Goal: Task Accomplishment & Management: Use online tool/utility

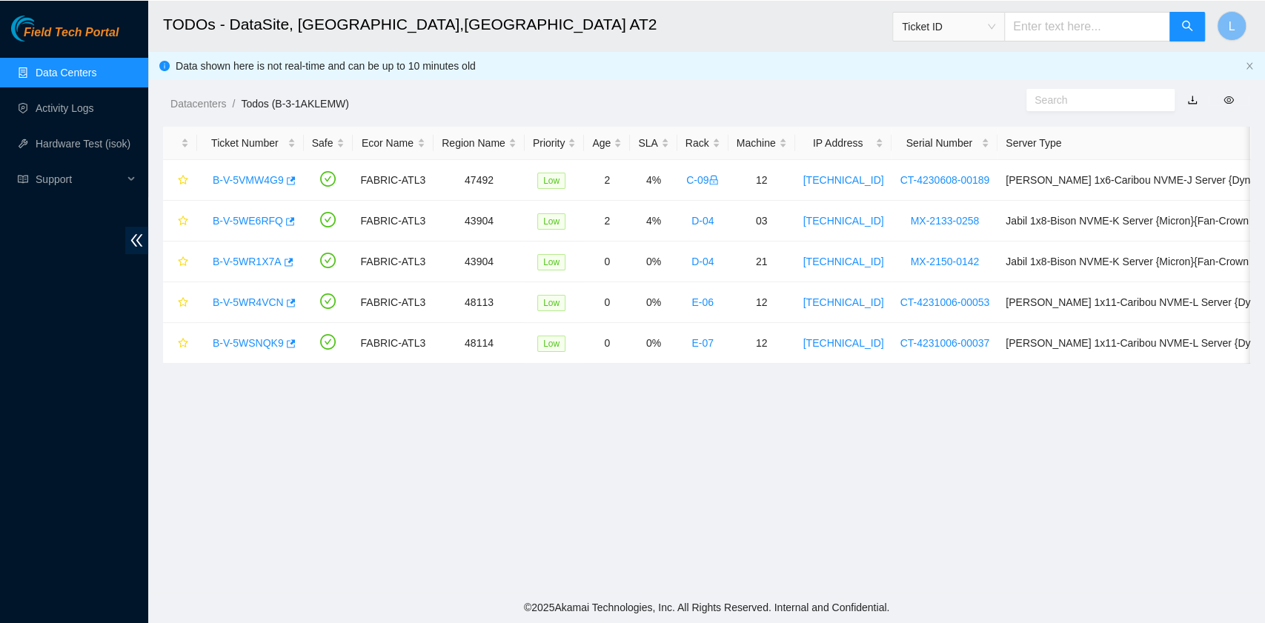
scroll to position [376, 0]
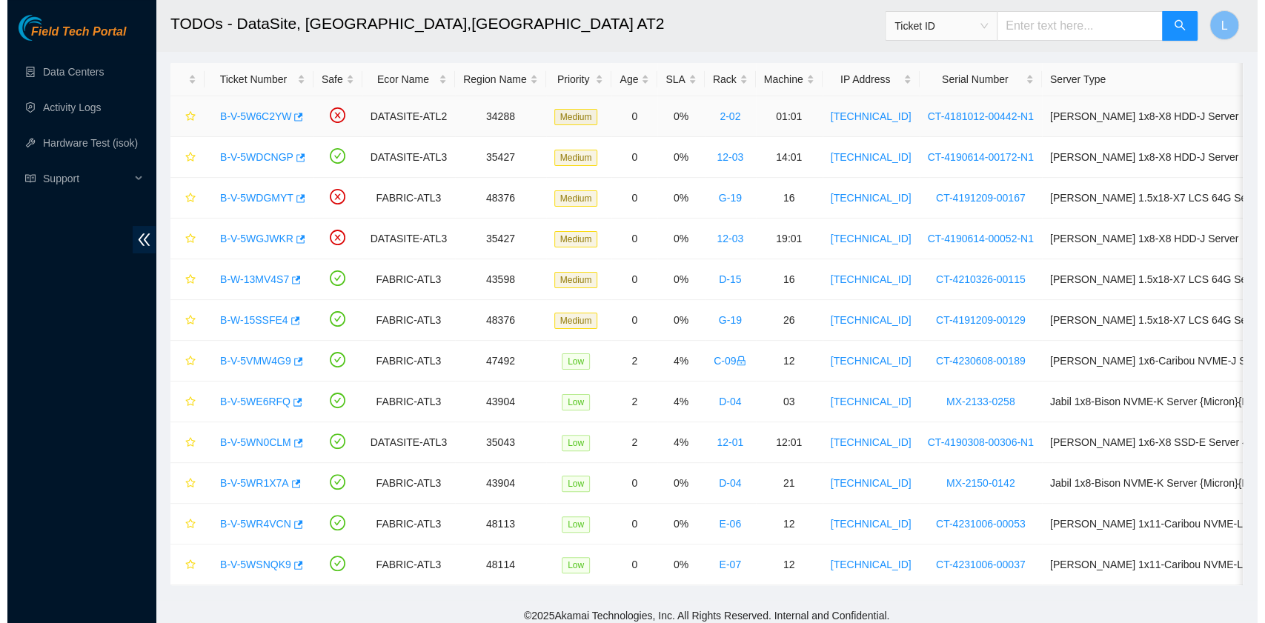
scroll to position [82, 0]
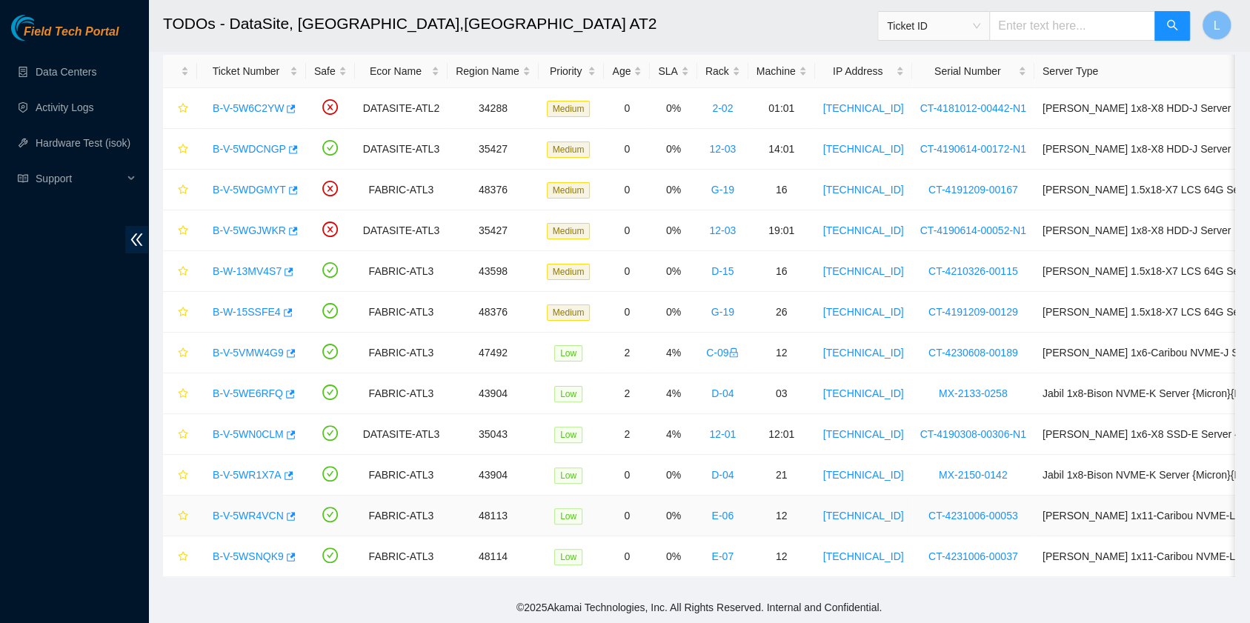
click at [248, 510] on link "B-V-5WR4VCN" at bounding box center [248, 516] width 71 height 12
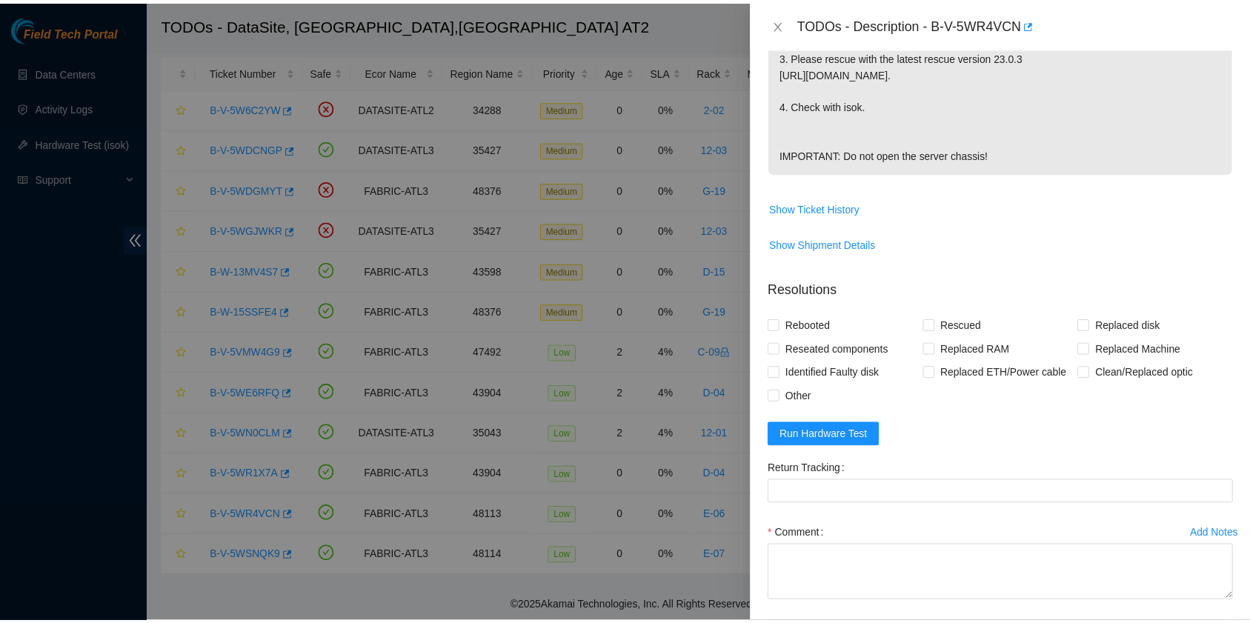
scroll to position [494, 0]
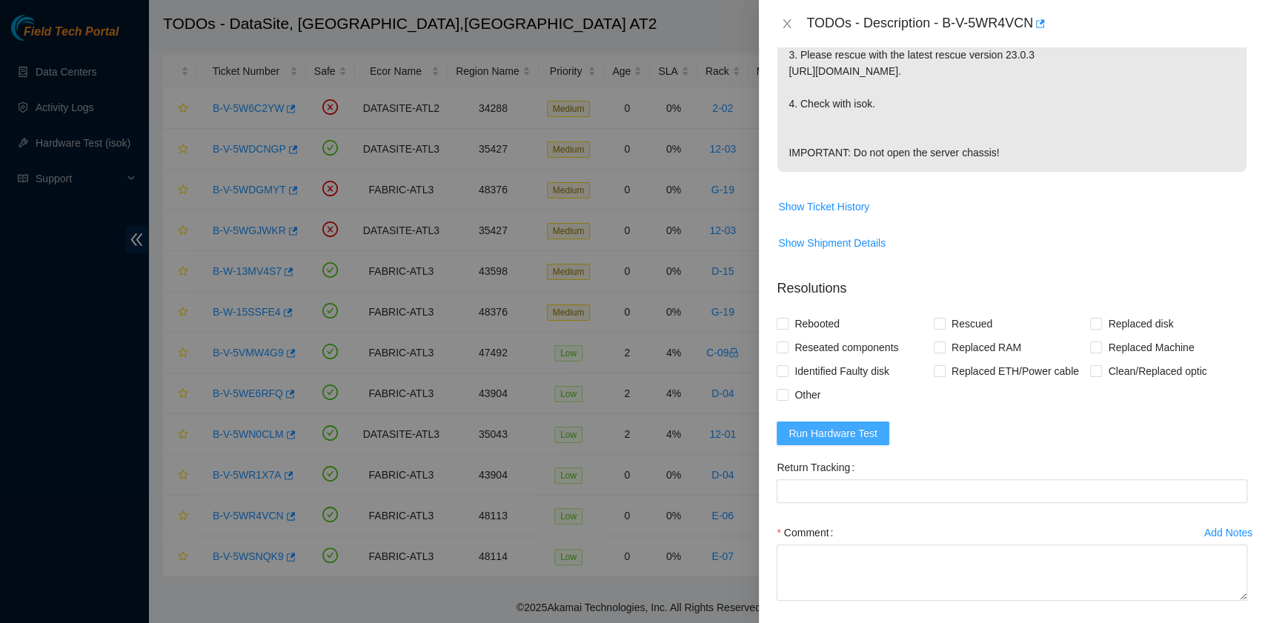
click at [816, 425] on span "Run Hardware Test" at bounding box center [832, 433] width 89 height 16
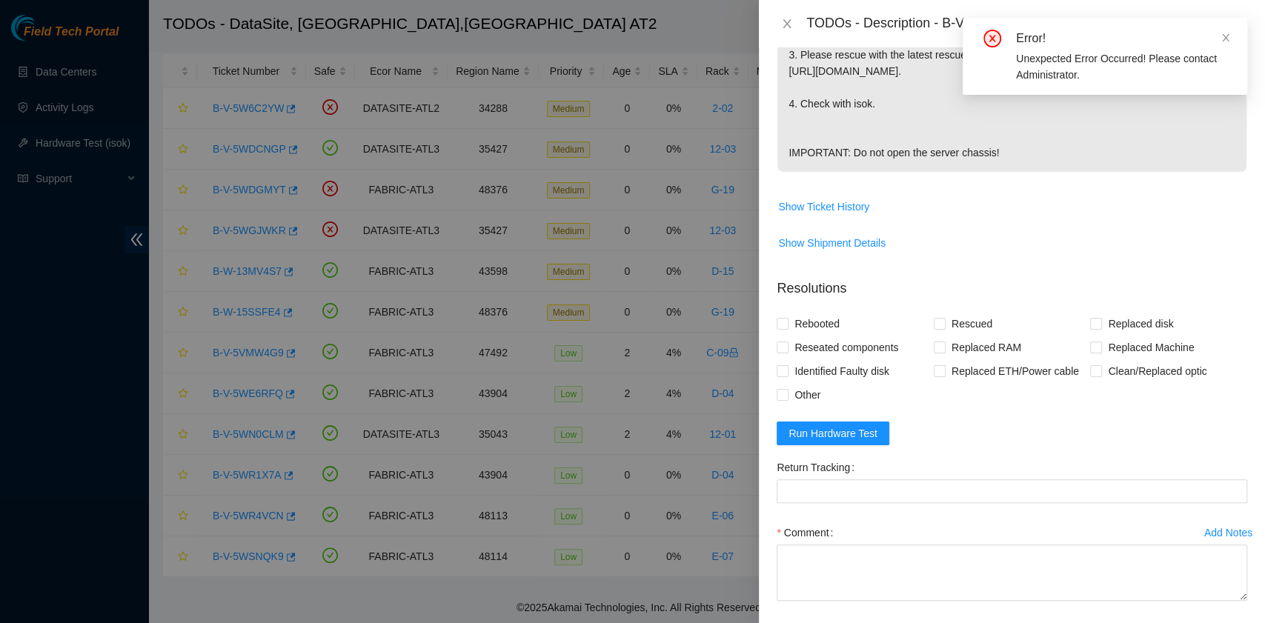
click at [1231, 38] on div "Error! Unexpected Error Occurred! Please contact Administrator." at bounding box center [1105, 56] width 285 height 77
click at [1226, 34] on icon "close" at bounding box center [1226, 38] width 10 height 10
click at [788, 25] on icon "close" at bounding box center [787, 23] width 8 height 9
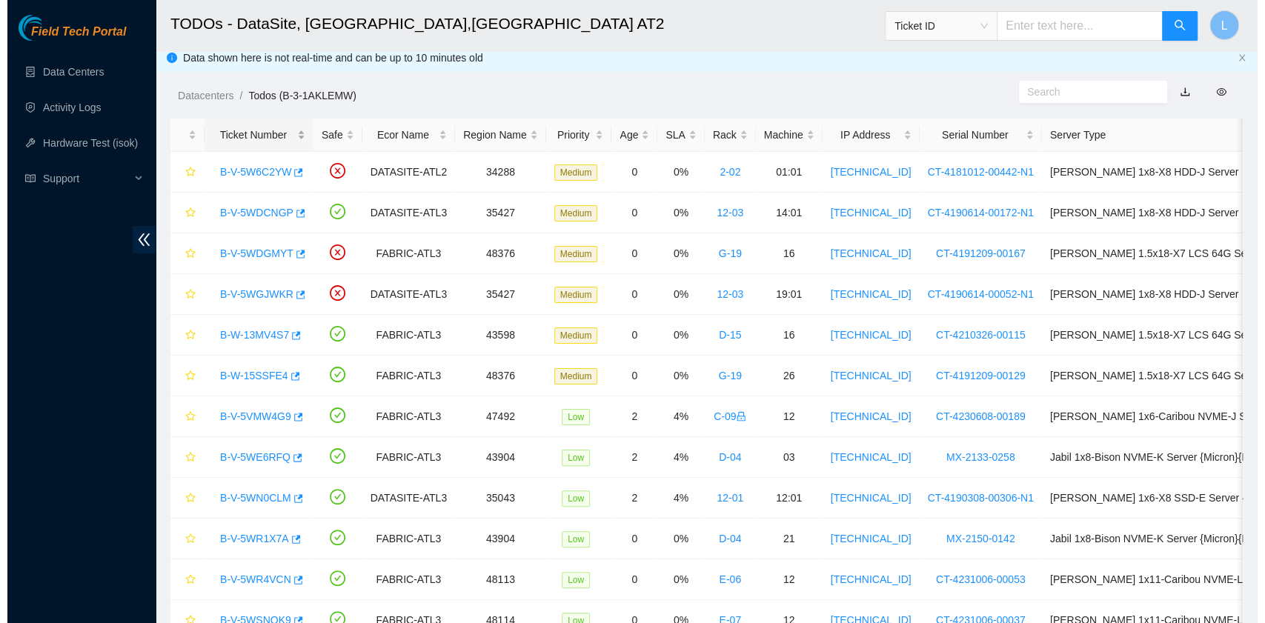
scroll to position [0, 0]
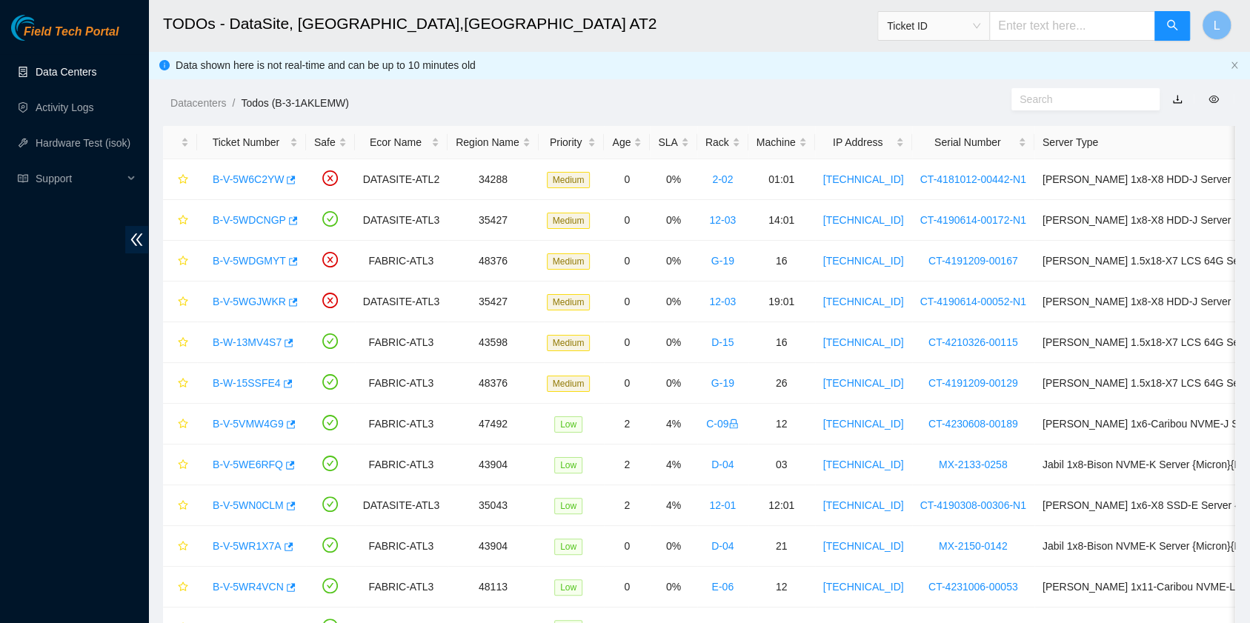
click at [80, 68] on link "Data Centers" at bounding box center [66, 72] width 61 height 12
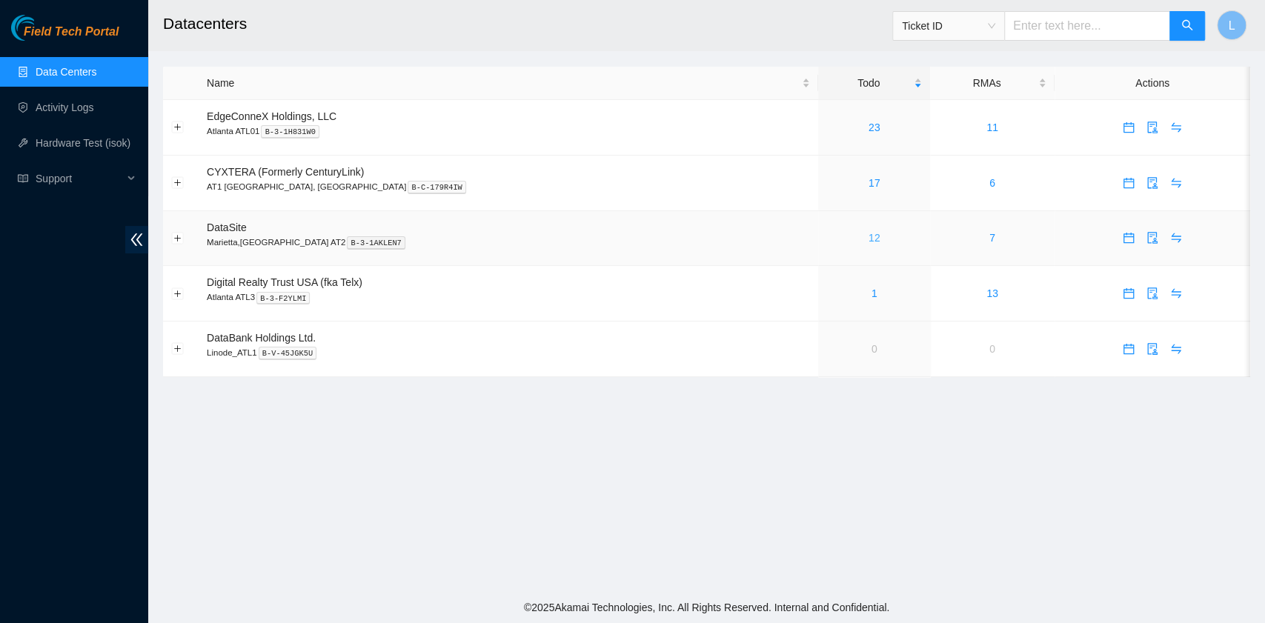
click at [869, 240] on link "12" at bounding box center [875, 238] width 12 height 12
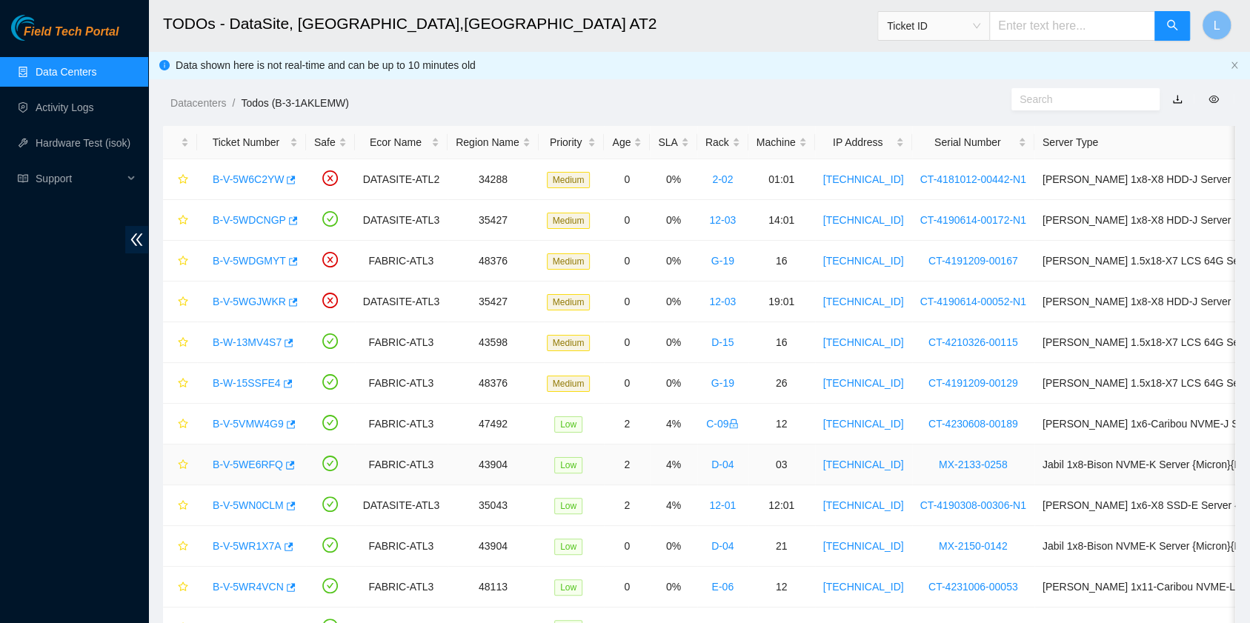
click at [259, 459] on link "B-V-5WE6RFQ" at bounding box center [248, 465] width 70 height 12
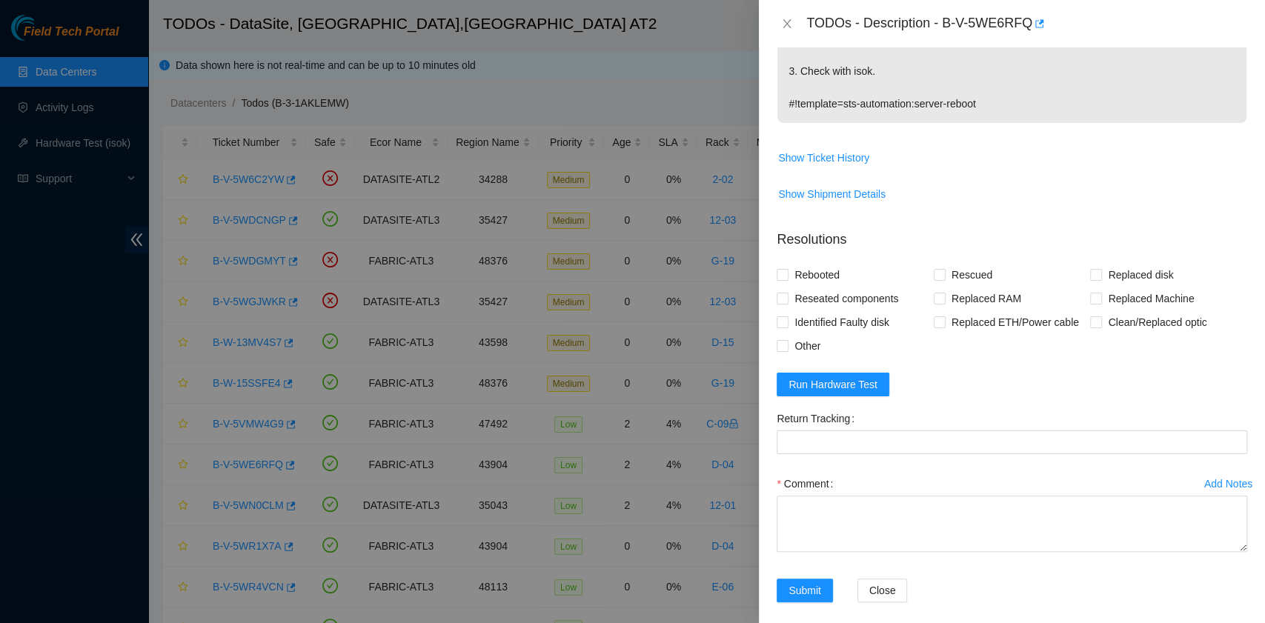
scroll to position [408, 0]
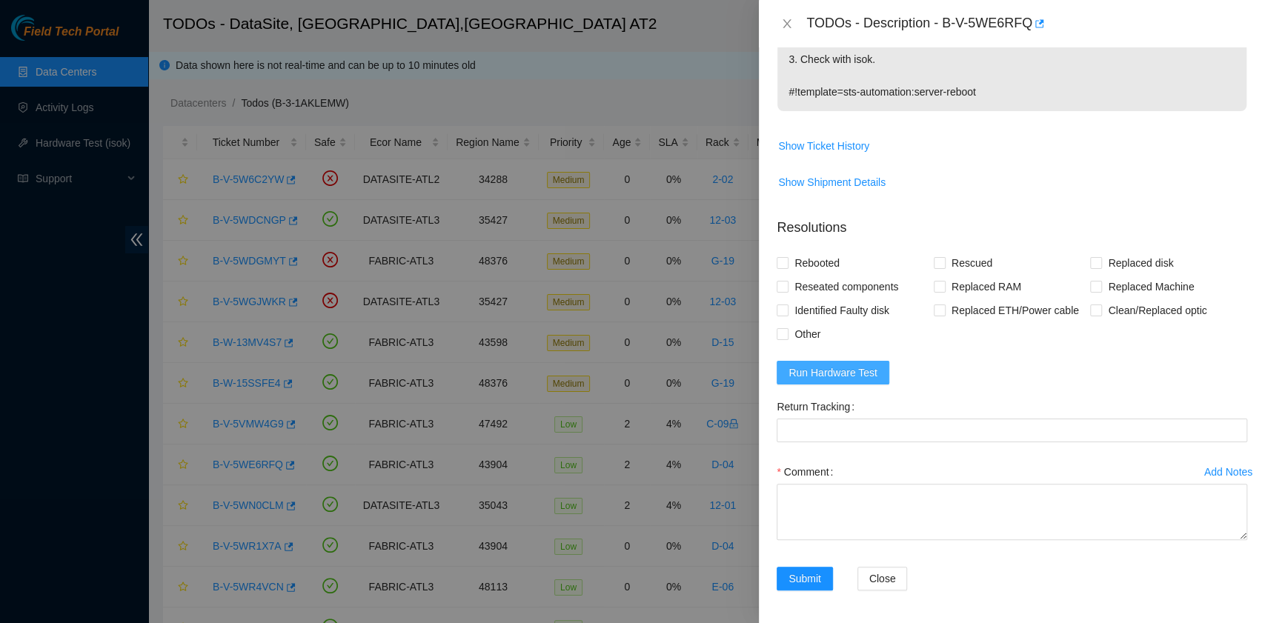
click at [857, 371] on span "Run Hardware Test" at bounding box center [832, 373] width 89 height 16
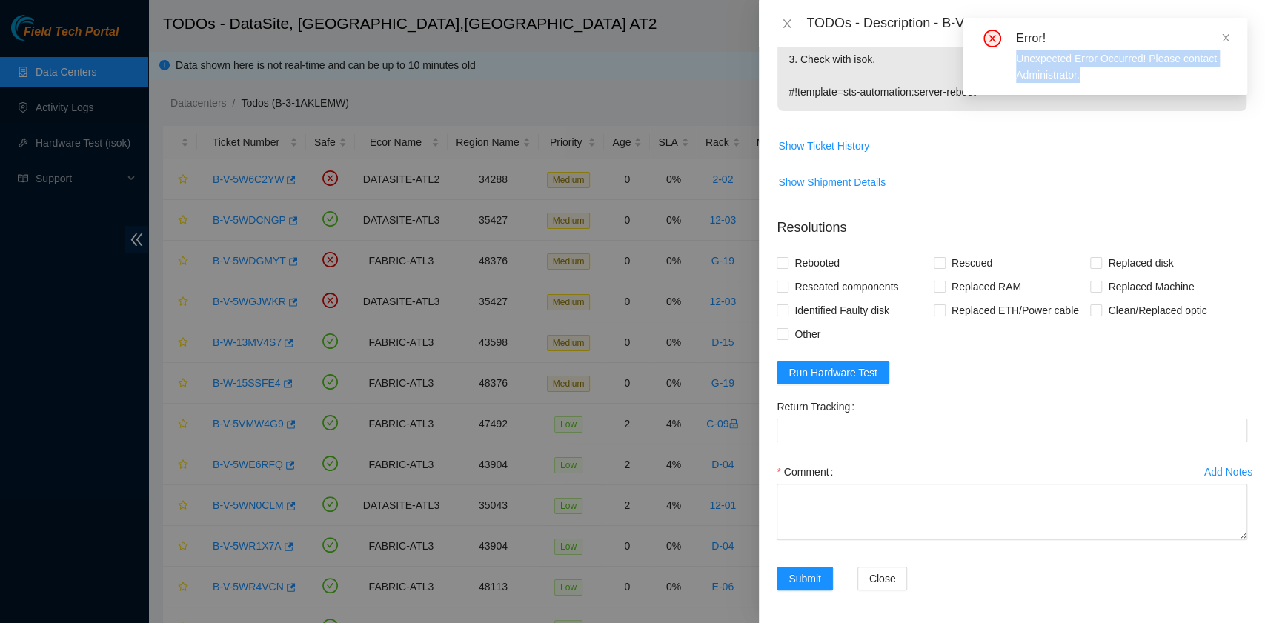
click at [1230, 36] on div "Error! Unexpected Error Occurred! Please contact Administrator." at bounding box center [1105, 56] width 285 height 77
click at [1226, 39] on icon "close" at bounding box center [1225, 37] width 7 height 7
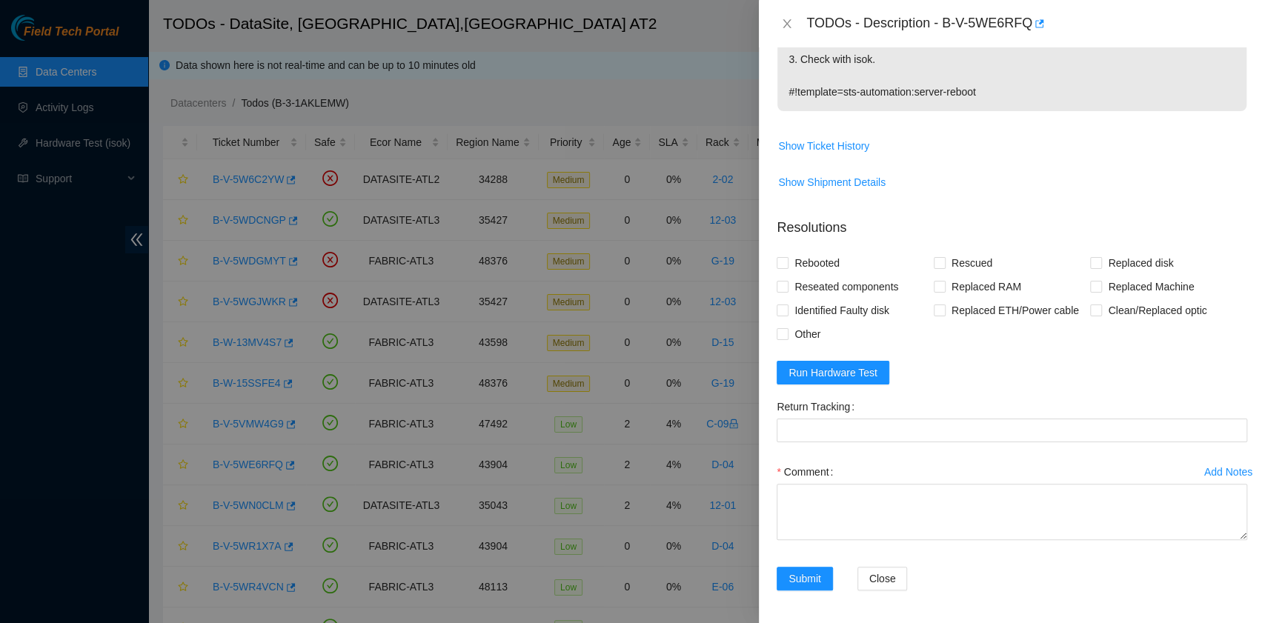
click at [787, 30] on div "TODOs - Description - B-V-5WE6RFQ" at bounding box center [1012, 24] width 471 height 24
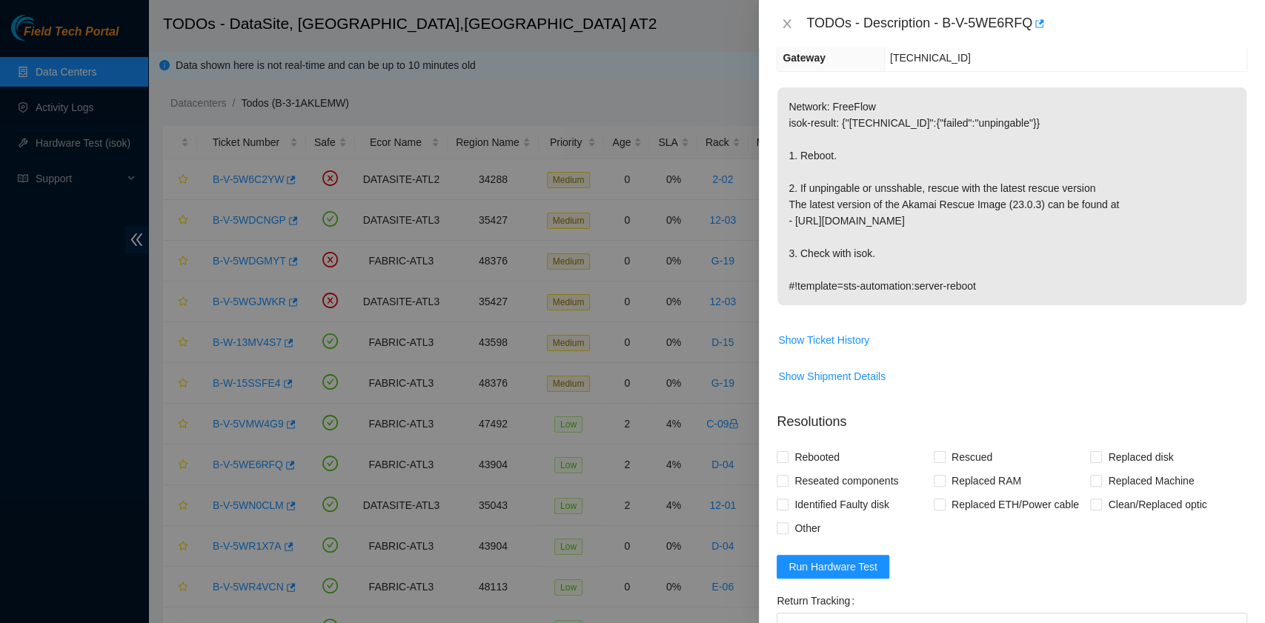
scroll to position [0, 0]
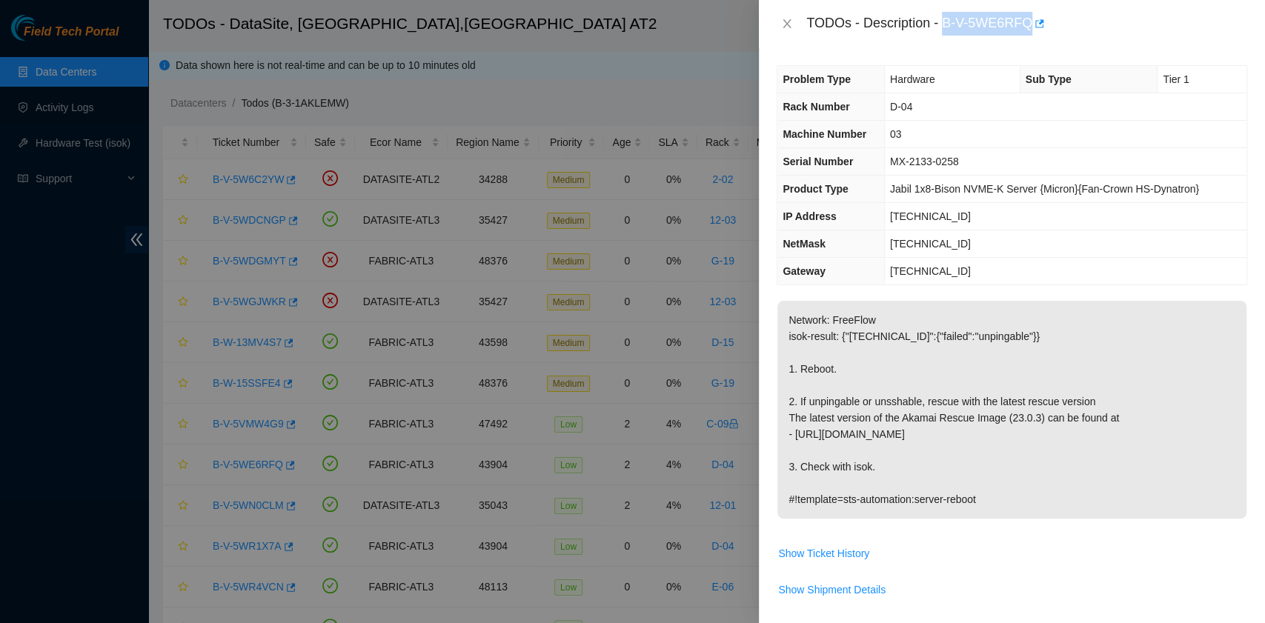
drag, startPoint x: 945, startPoint y: 26, endPoint x: 1027, endPoint y: 33, distance: 82.6
click at [1027, 33] on div "TODOs - Description - B-V-5WE6RFQ" at bounding box center [1026, 24] width 441 height 24
copy div "B-V-5WE6RFQ"
click at [786, 22] on icon "close" at bounding box center [787, 23] width 8 height 9
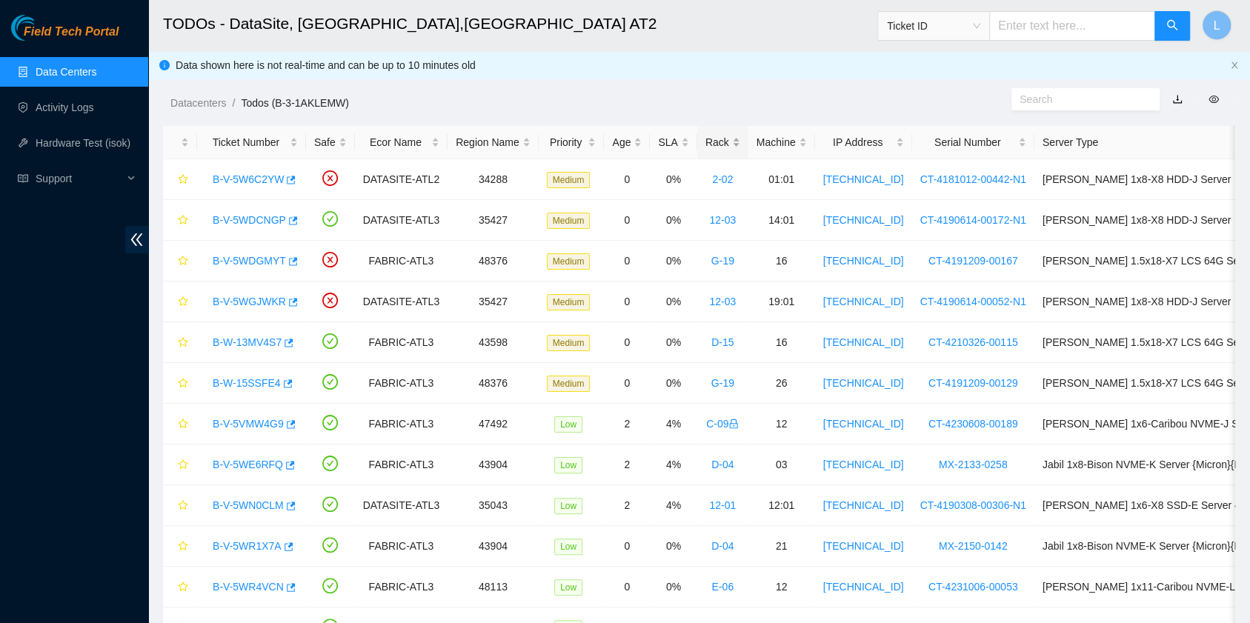
click at [711, 141] on div "Rack" at bounding box center [722, 142] width 35 height 16
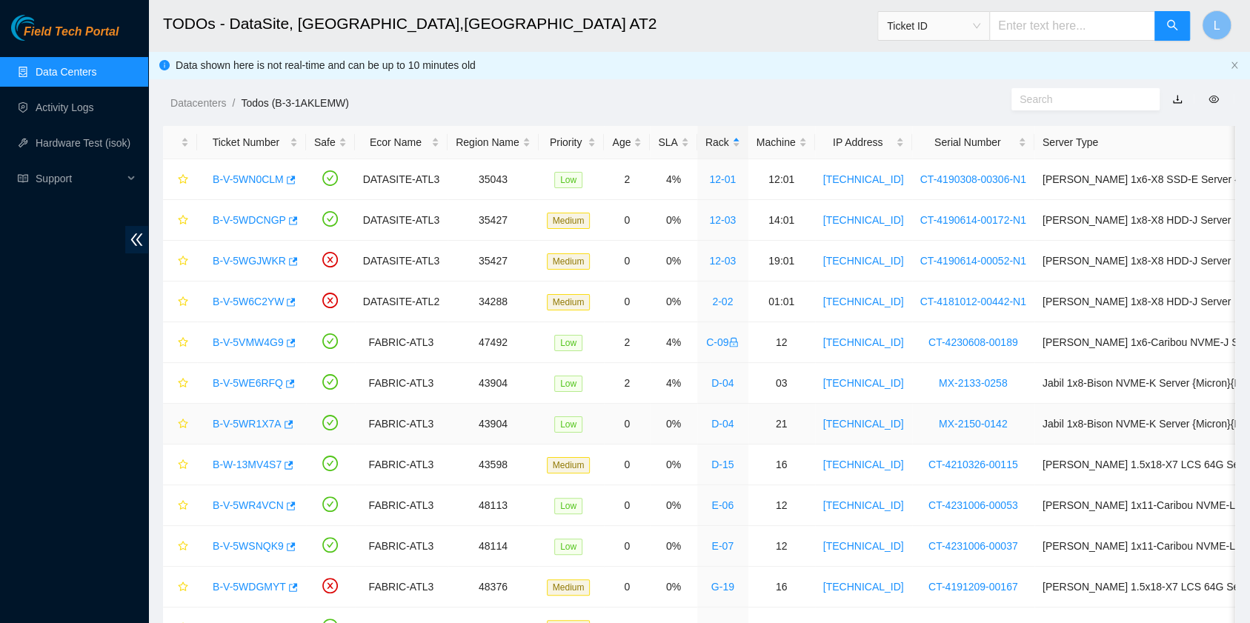
click at [271, 424] on link "B-V-5WR1X7A" at bounding box center [247, 424] width 69 height 12
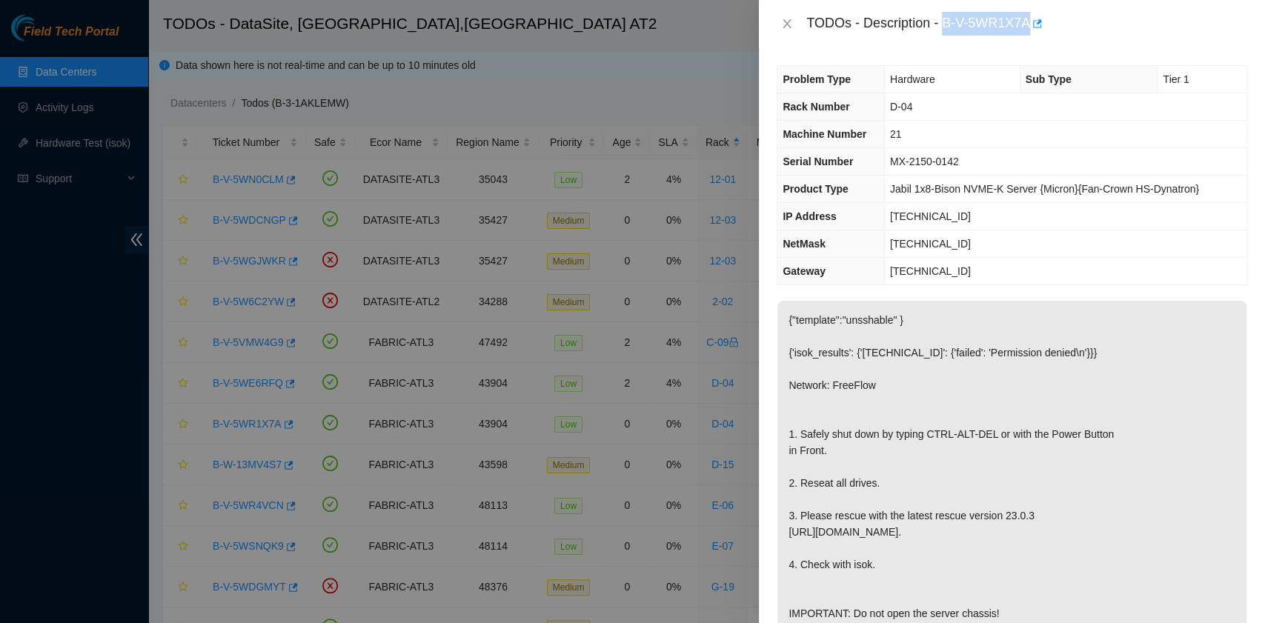
drag, startPoint x: 946, startPoint y: 27, endPoint x: 1027, endPoint y: 27, distance: 81.5
click at [1027, 27] on div "TODOs - Description - B-V-5WR1X7A" at bounding box center [1026, 24] width 441 height 24
copy div "B-V-5WR1X7A"
